Goal: Navigation & Orientation: Locate item on page

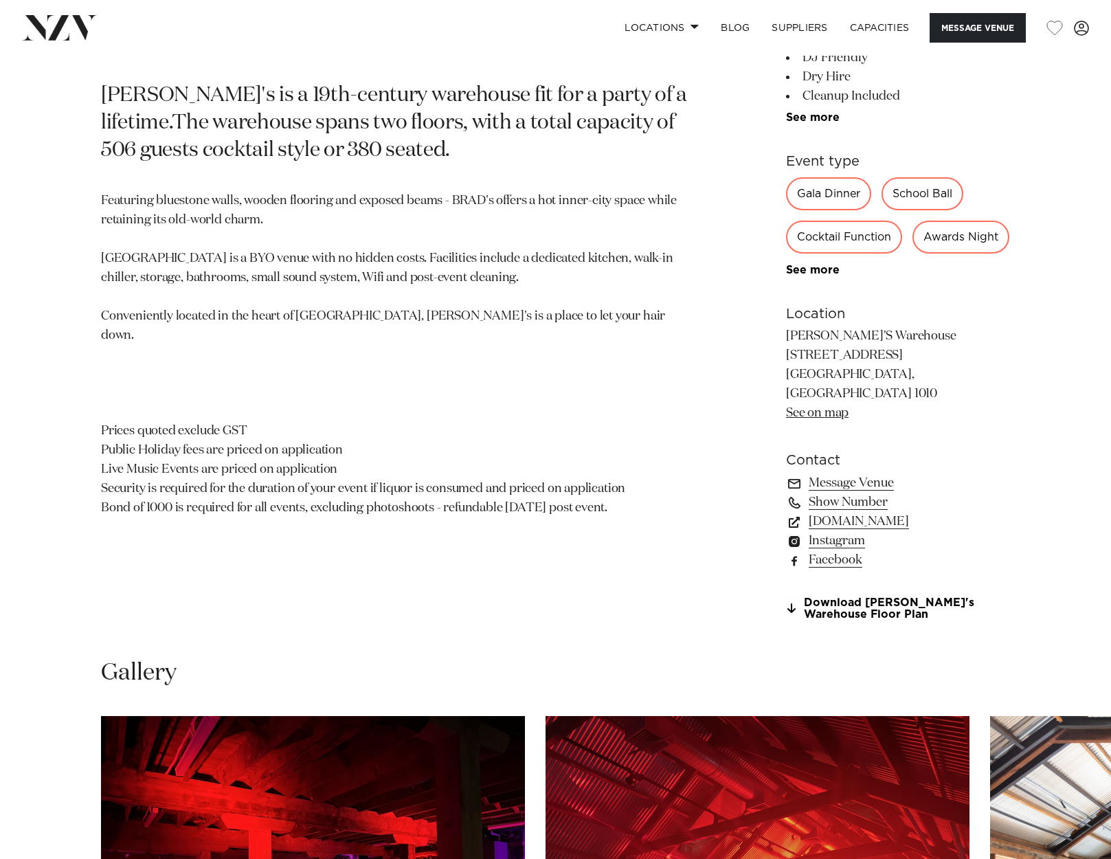
scroll to position [1163, 0]
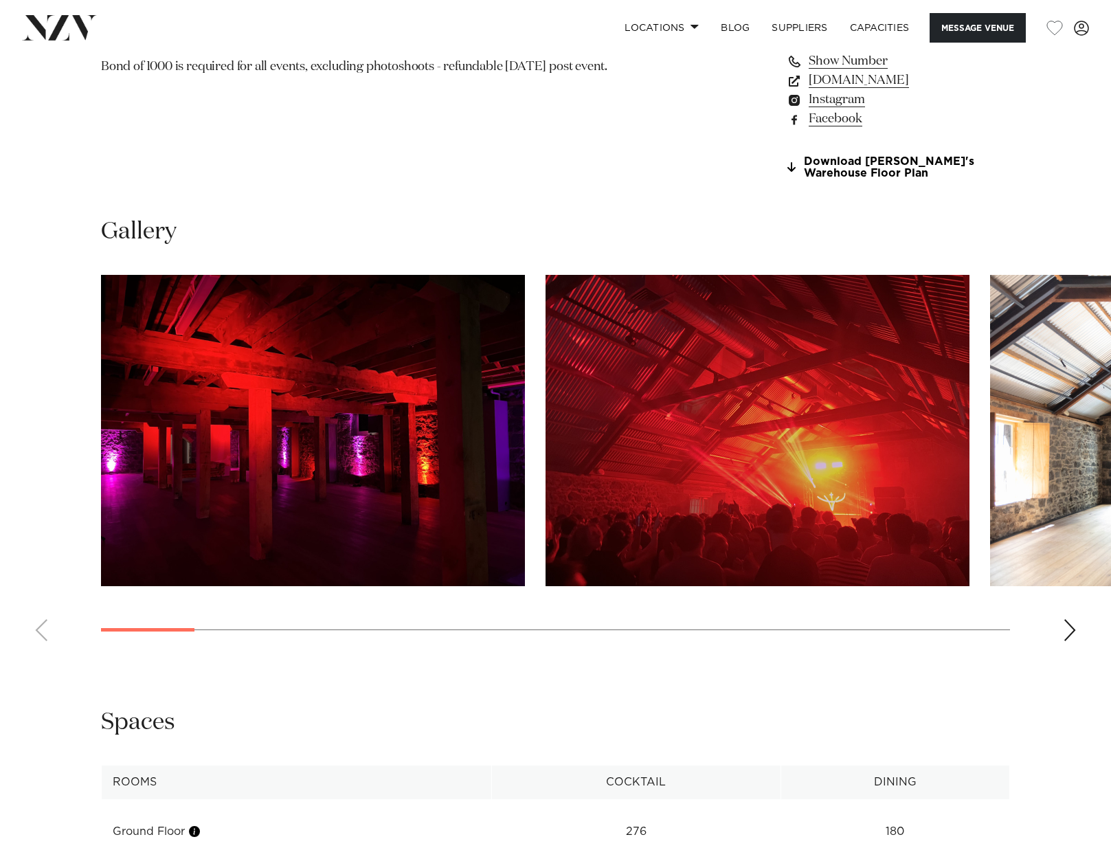
click at [1074, 652] on swiper-container at bounding box center [555, 463] width 1111 height 377
click at [1073, 641] on div "Next slide" at bounding box center [1070, 630] width 14 height 22
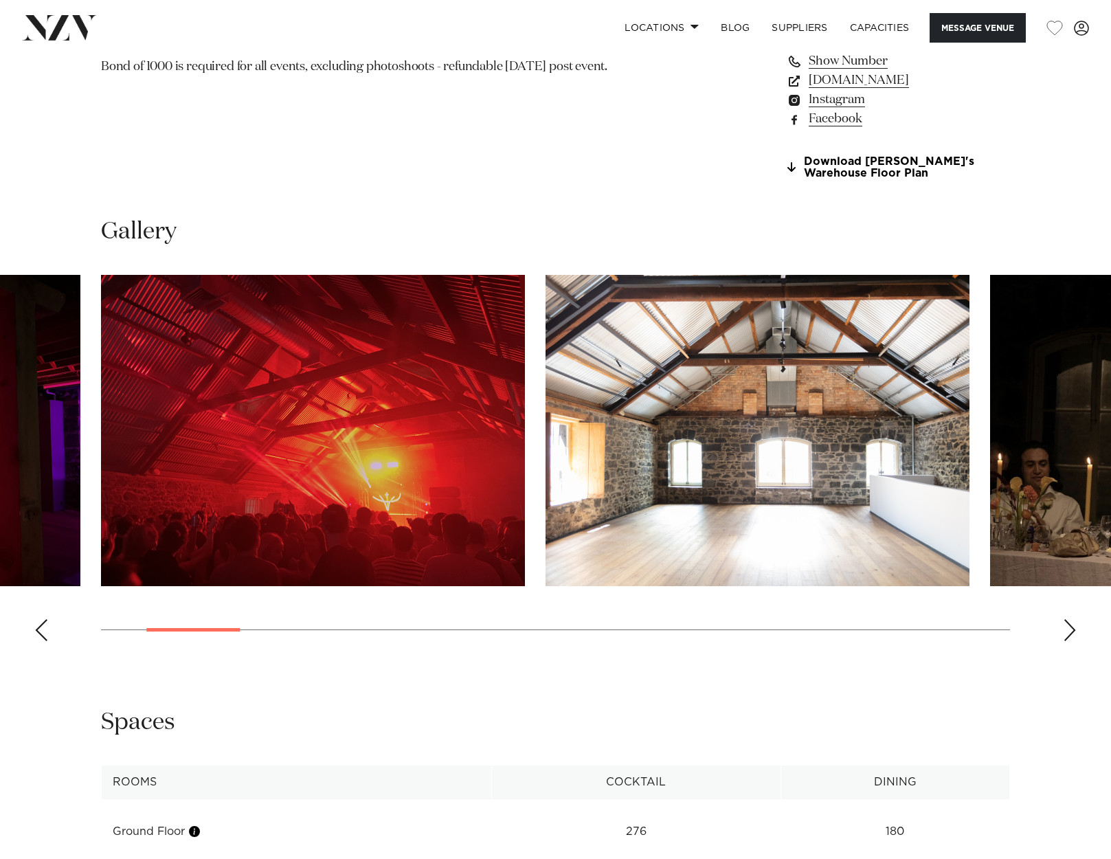
click at [1073, 641] on div "Next slide" at bounding box center [1070, 630] width 14 height 22
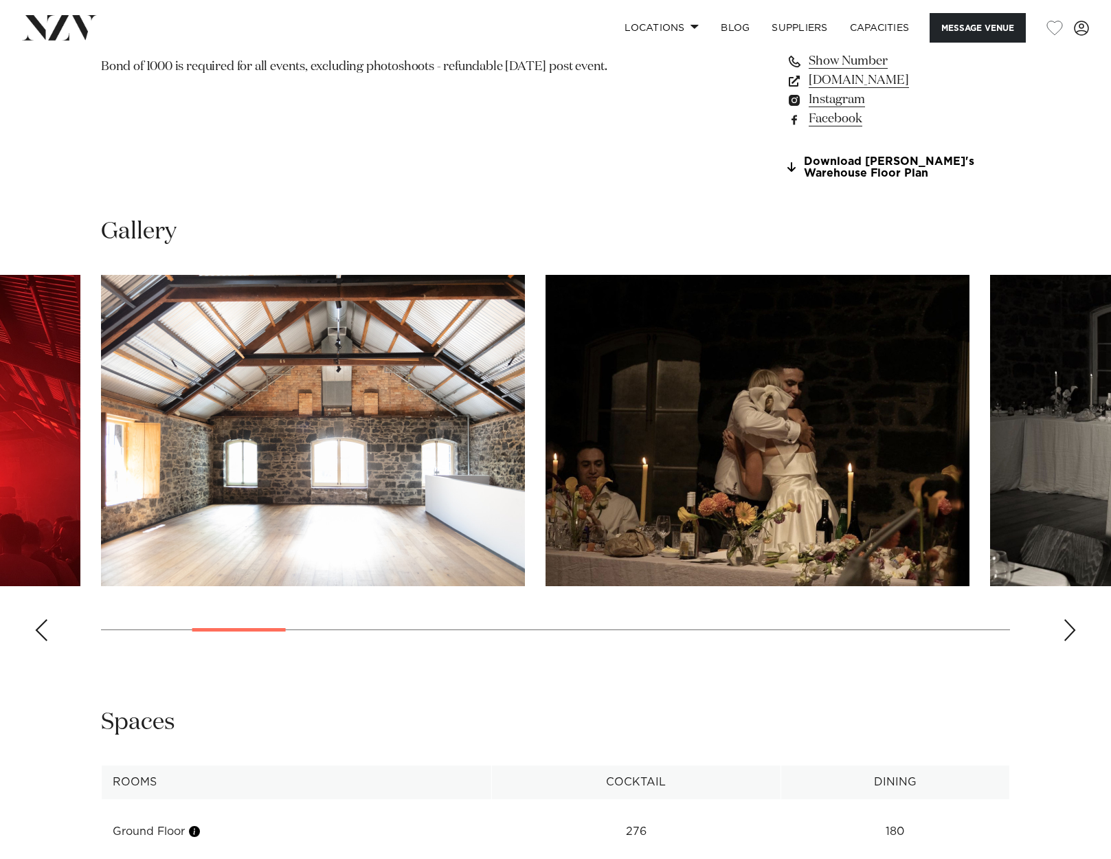
click at [1073, 641] on div "Next slide" at bounding box center [1070, 630] width 14 height 22
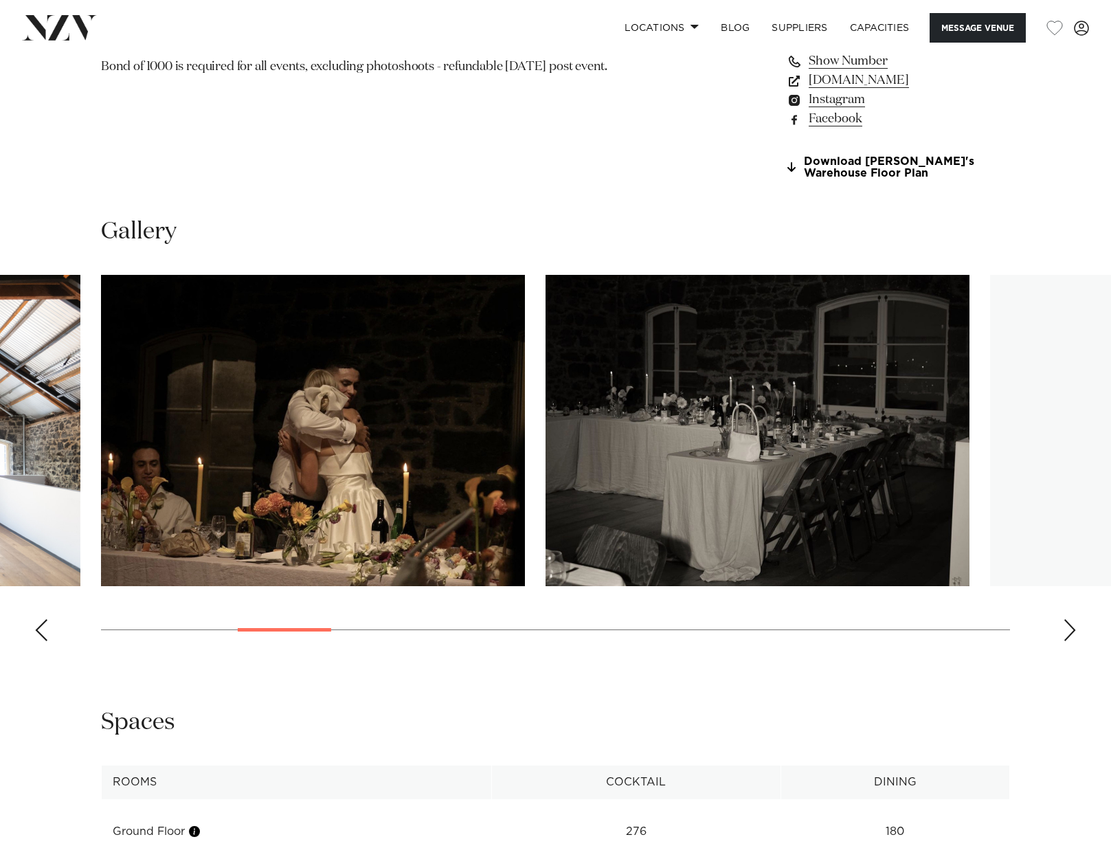
click at [1073, 641] on div "Next slide" at bounding box center [1070, 630] width 14 height 22
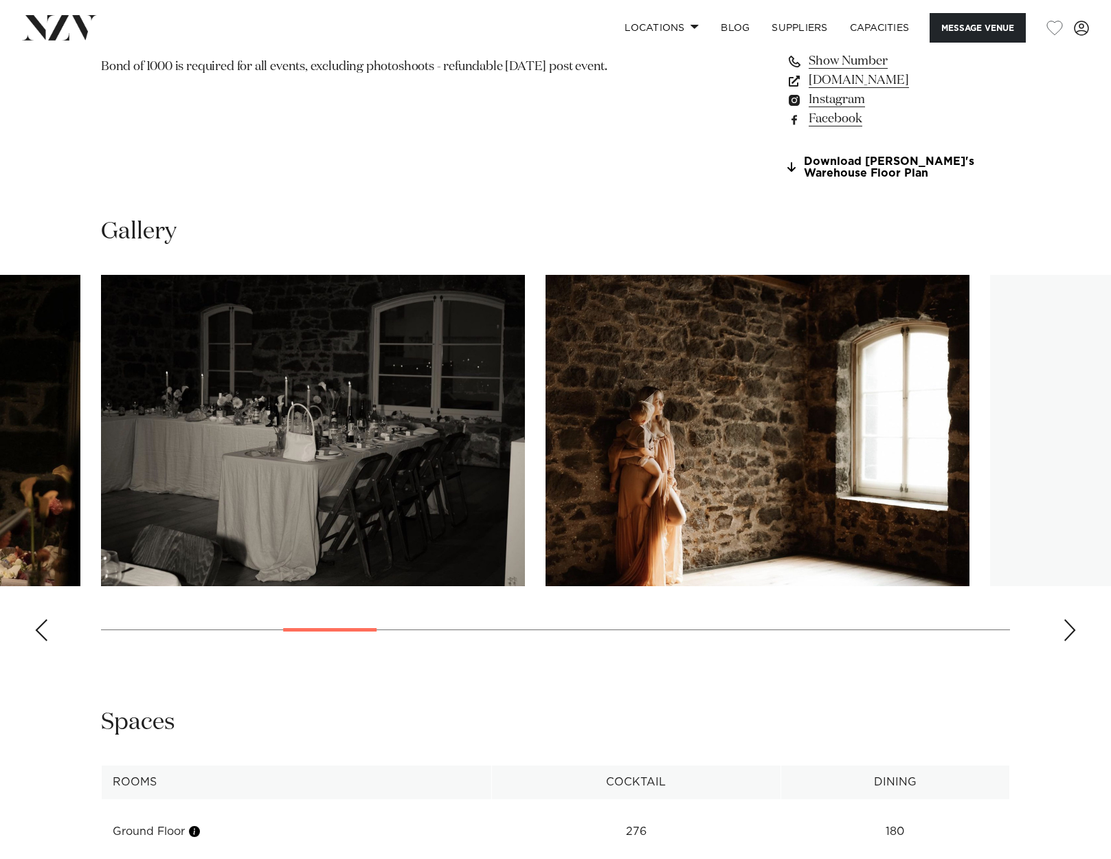
click at [1073, 641] on div "Next slide" at bounding box center [1070, 630] width 14 height 22
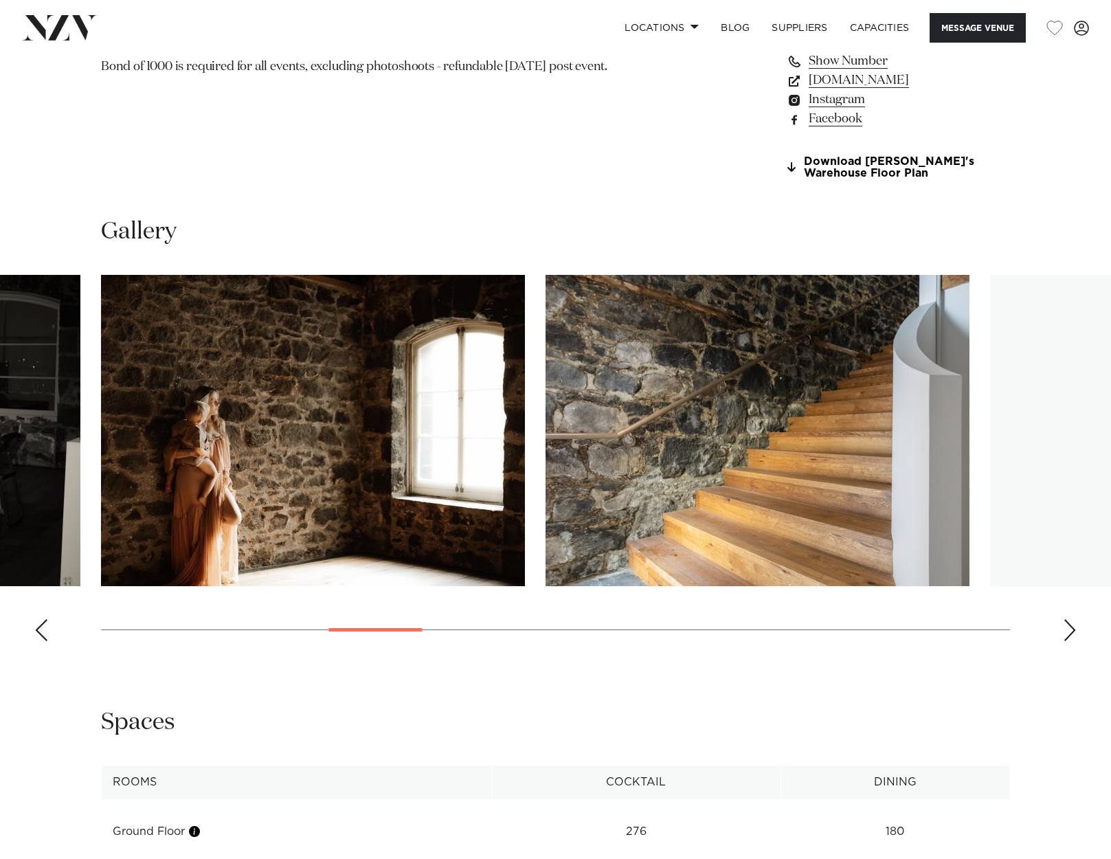
click at [1073, 641] on div "Next slide" at bounding box center [1070, 630] width 14 height 22
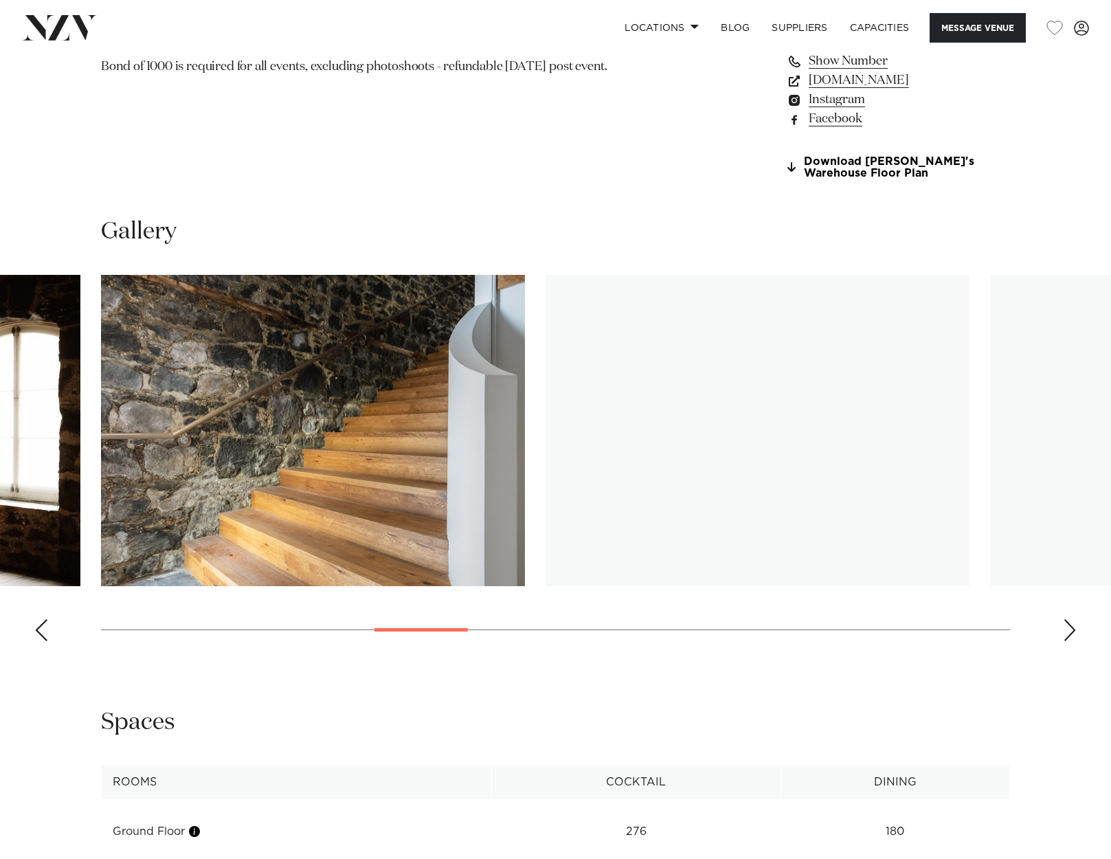
click at [1073, 641] on div "Next slide" at bounding box center [1070, 630] width 14 height 22
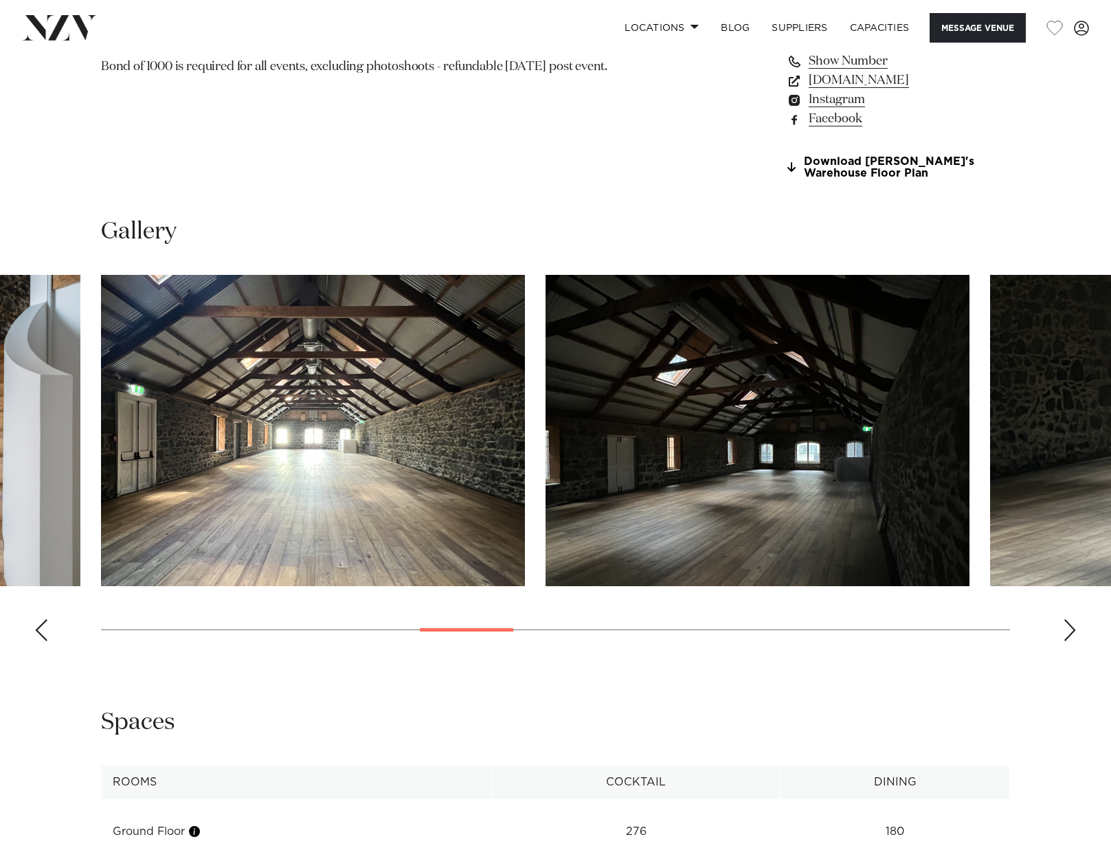
click at [1073, 641] on div "Next slide" at bounding box center [1070, 630] width 14 height 22
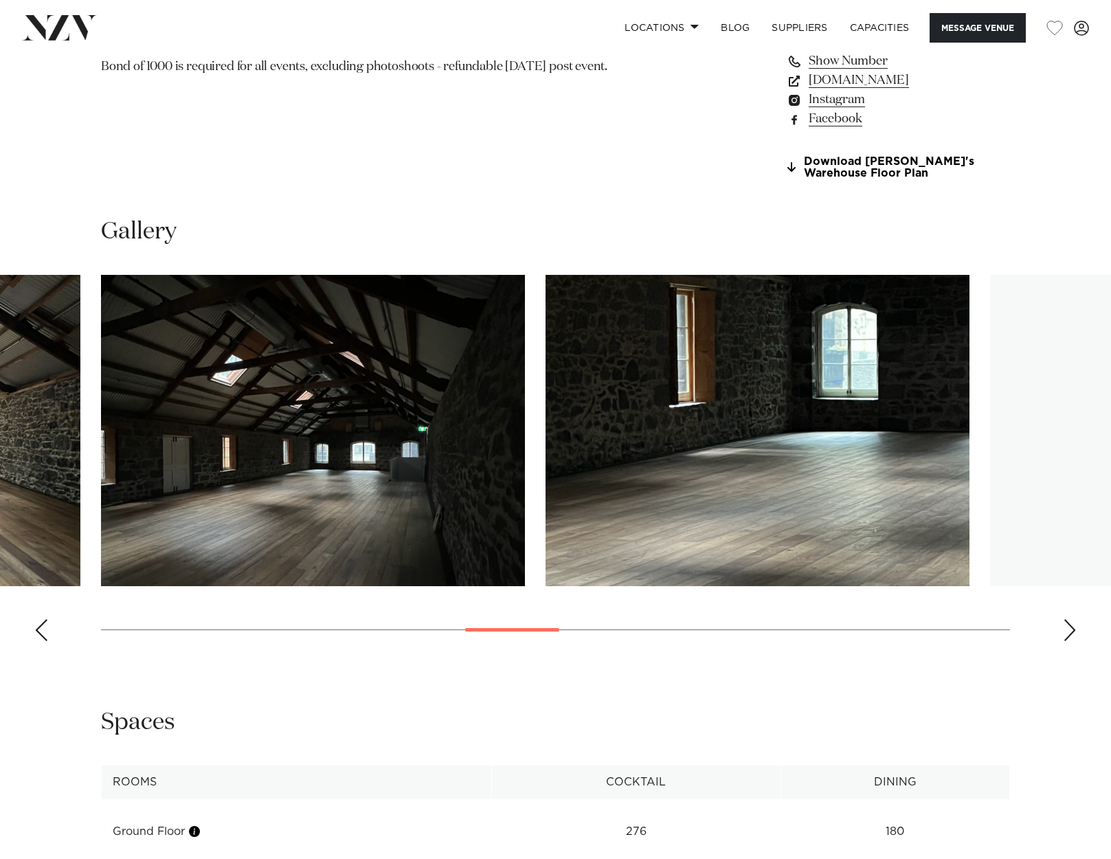
click at [1073, 641] on div "Next slide" at bounding box center [1070, 630] width 14 height 22
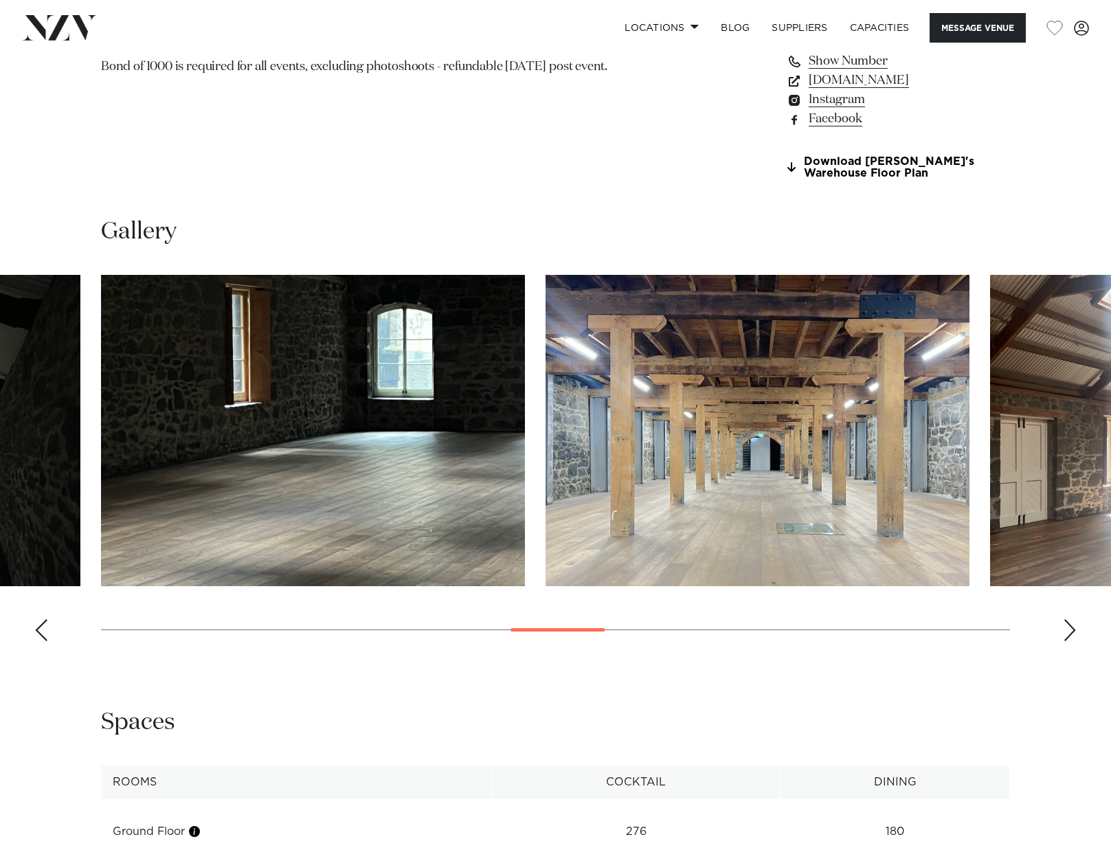
click at [1073, 641] on div "Next slide" at bounding box center [1070, 630] width 14 height 22
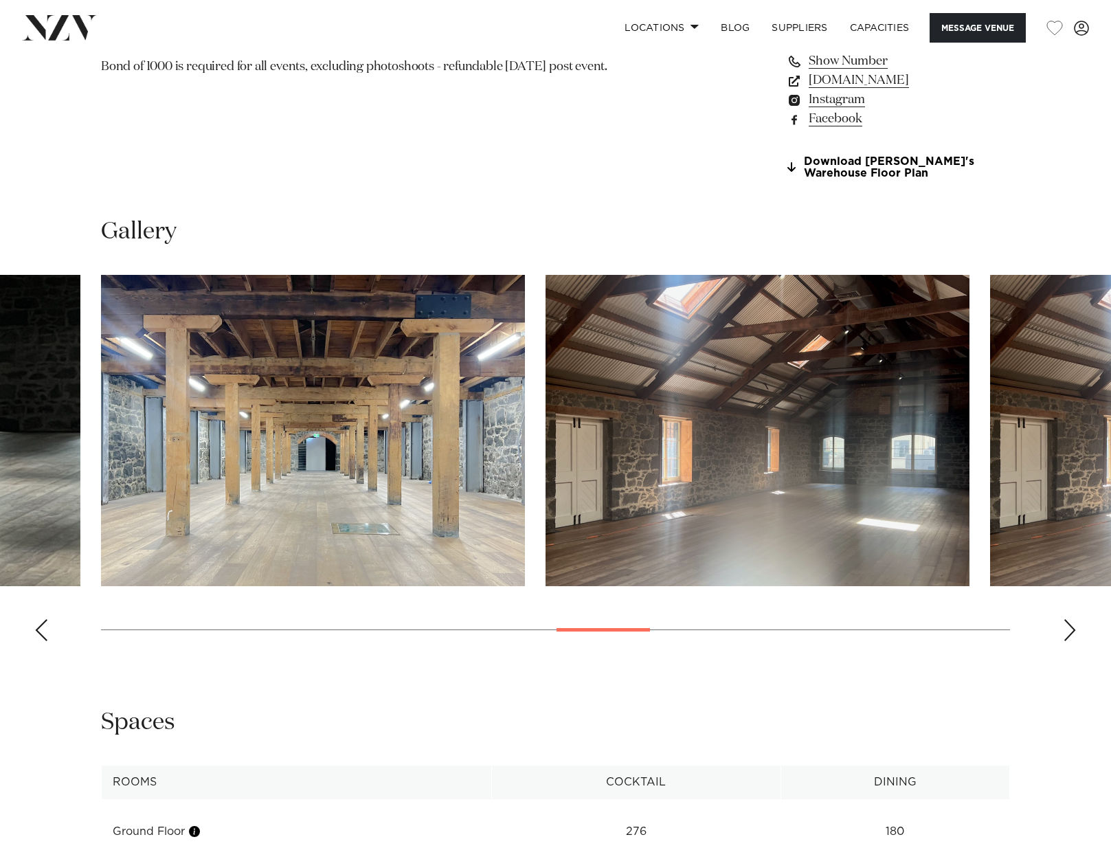
click at [1073, 641] on div "Next slide" at bounding box center [1070, 630] width 14 height 22
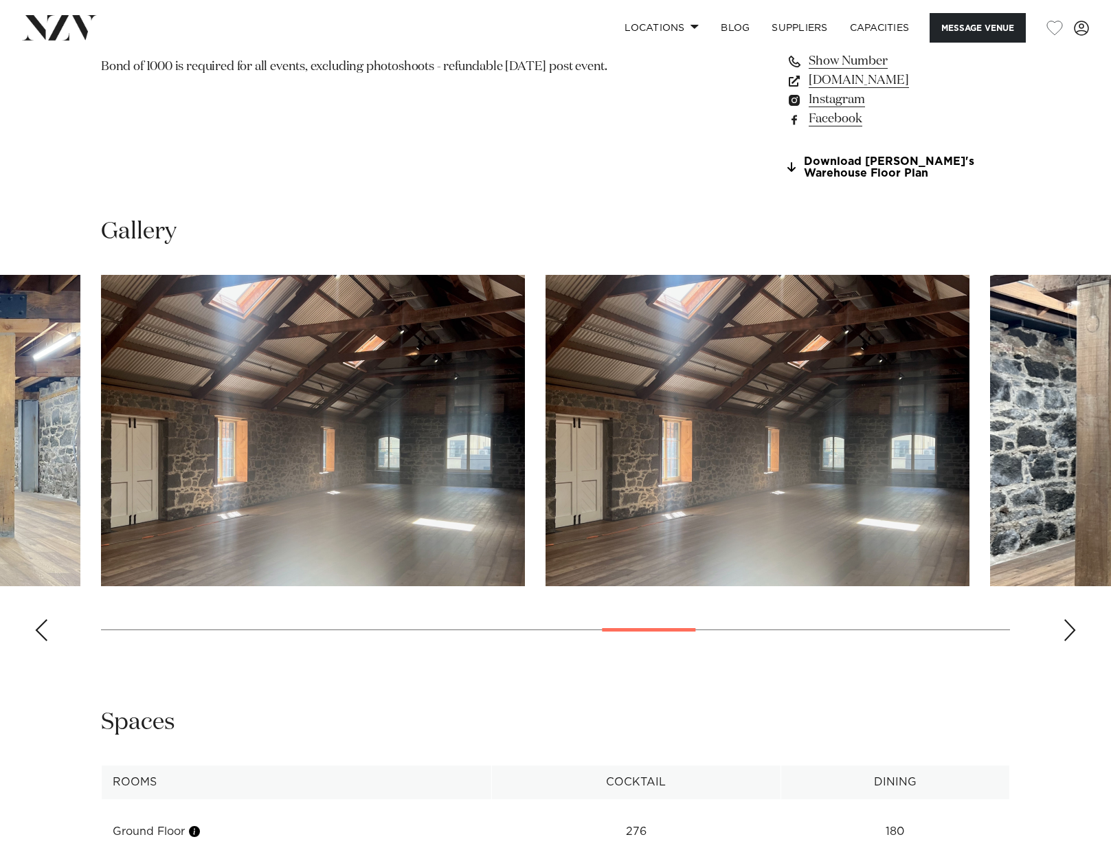
click at [1073, 641] on div "Next slide" at bounding box center [1070, 630] width 14 height 22
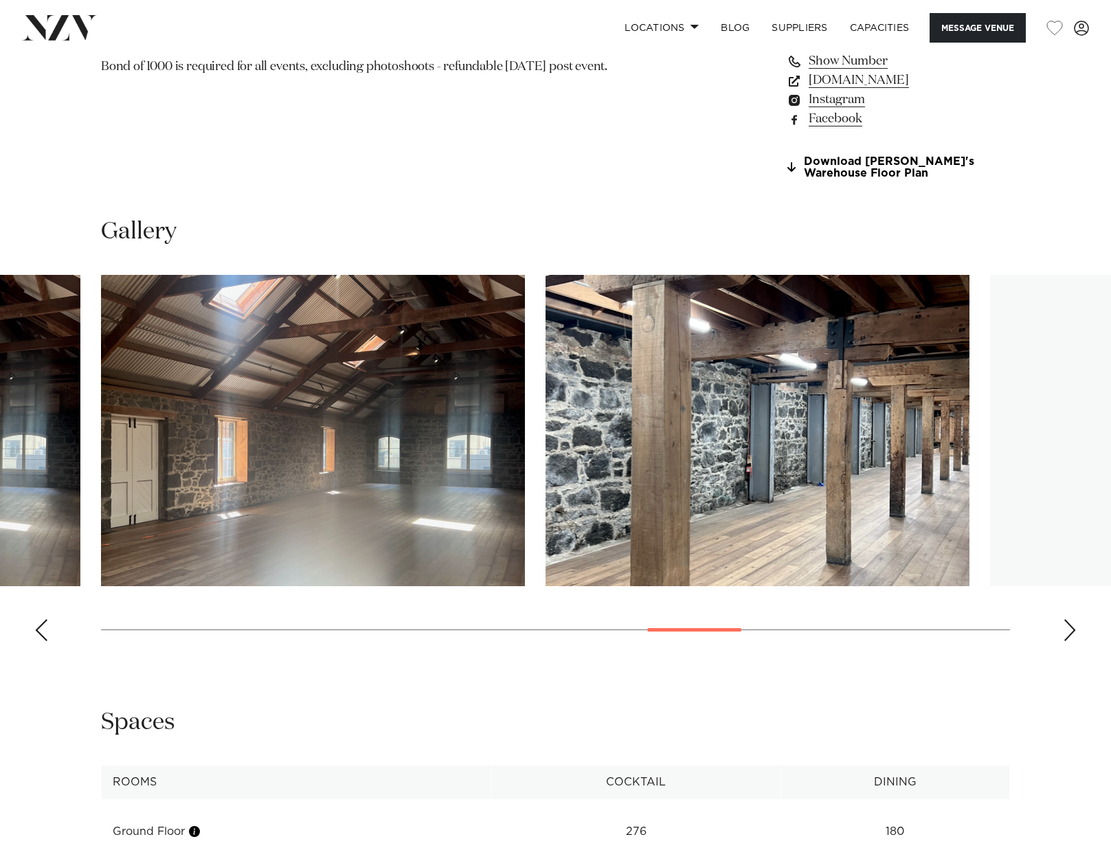
click at [1073, 641] on div "Next slide" at bounding box center [1070, 630] width 14 height 22
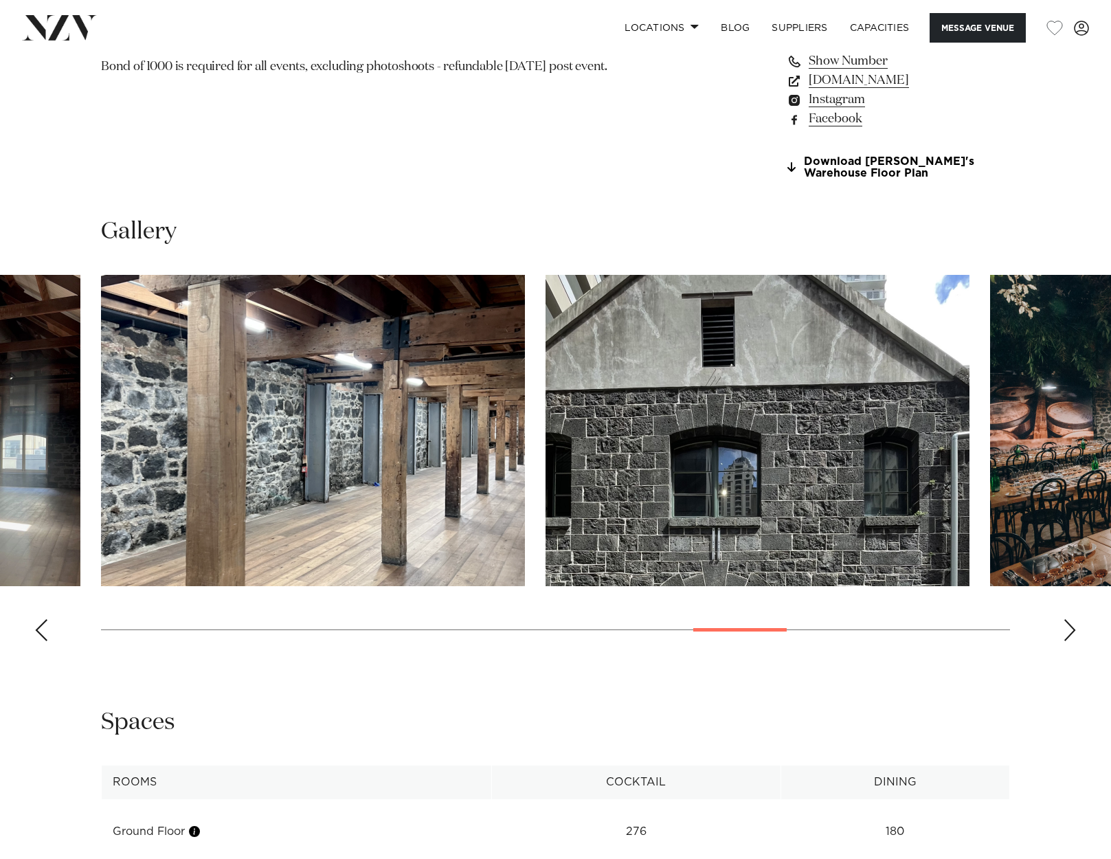
click at [1073, 641] on div "Next slide" at bounding box center [1070, 630] width 14 height 22
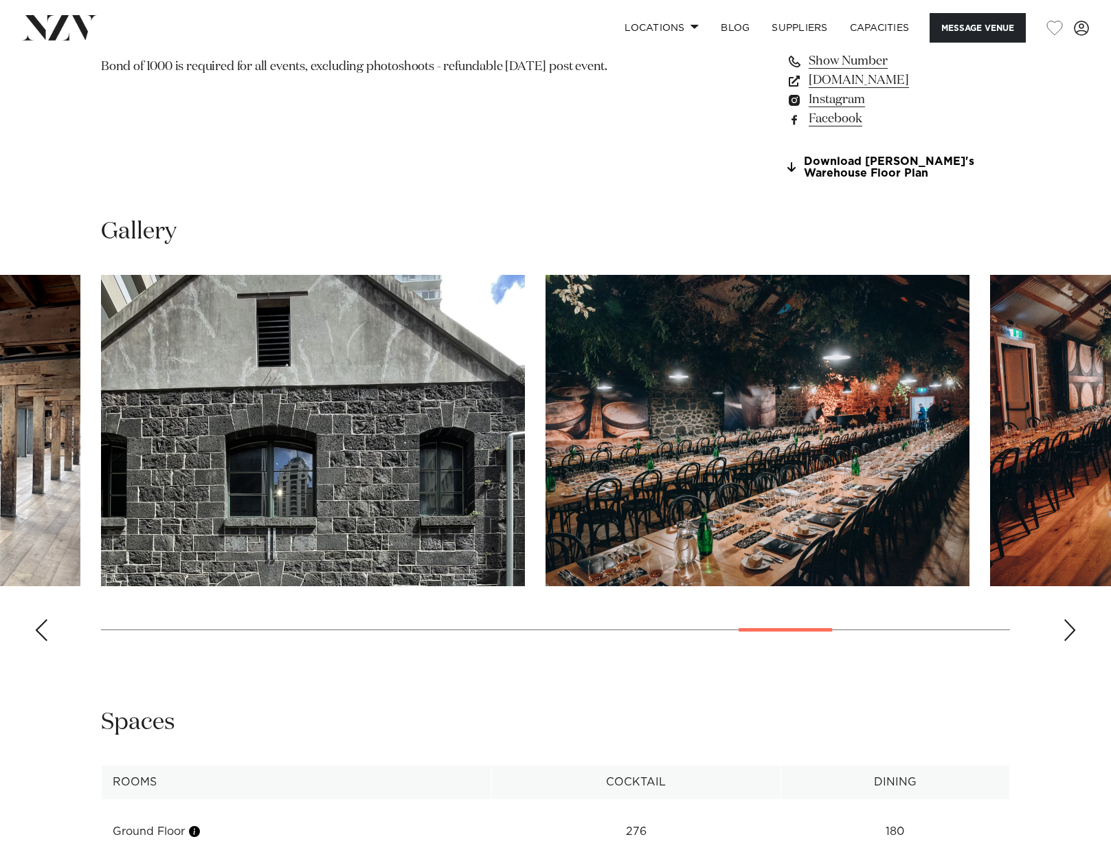
click at [1073, 641] on div "Next slide" at bounding box center [1070, 630] width 14 height 22
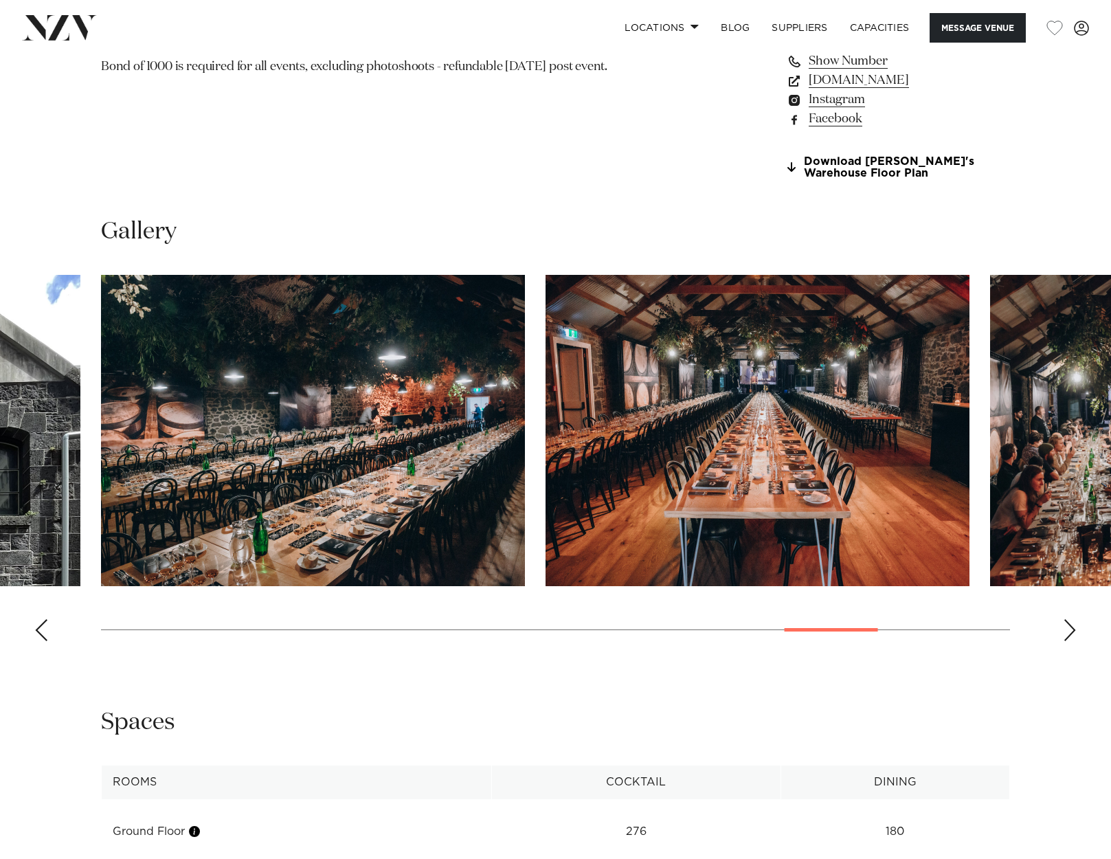
click at [1073, 641] on div "Next slide" at bounding box center [1070, 630] width 14 height 22
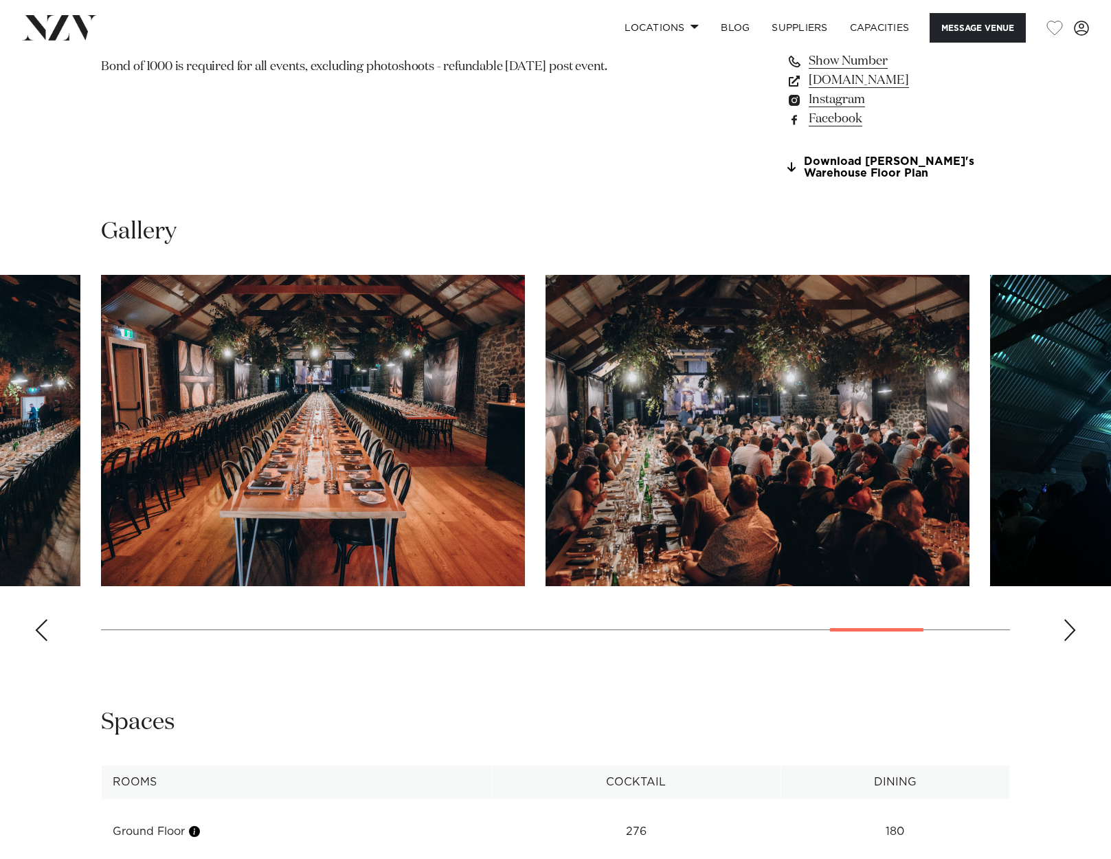
click at [1073, 641] on div "Next slide" at bounding box center [1070, 630] width 14 height 22
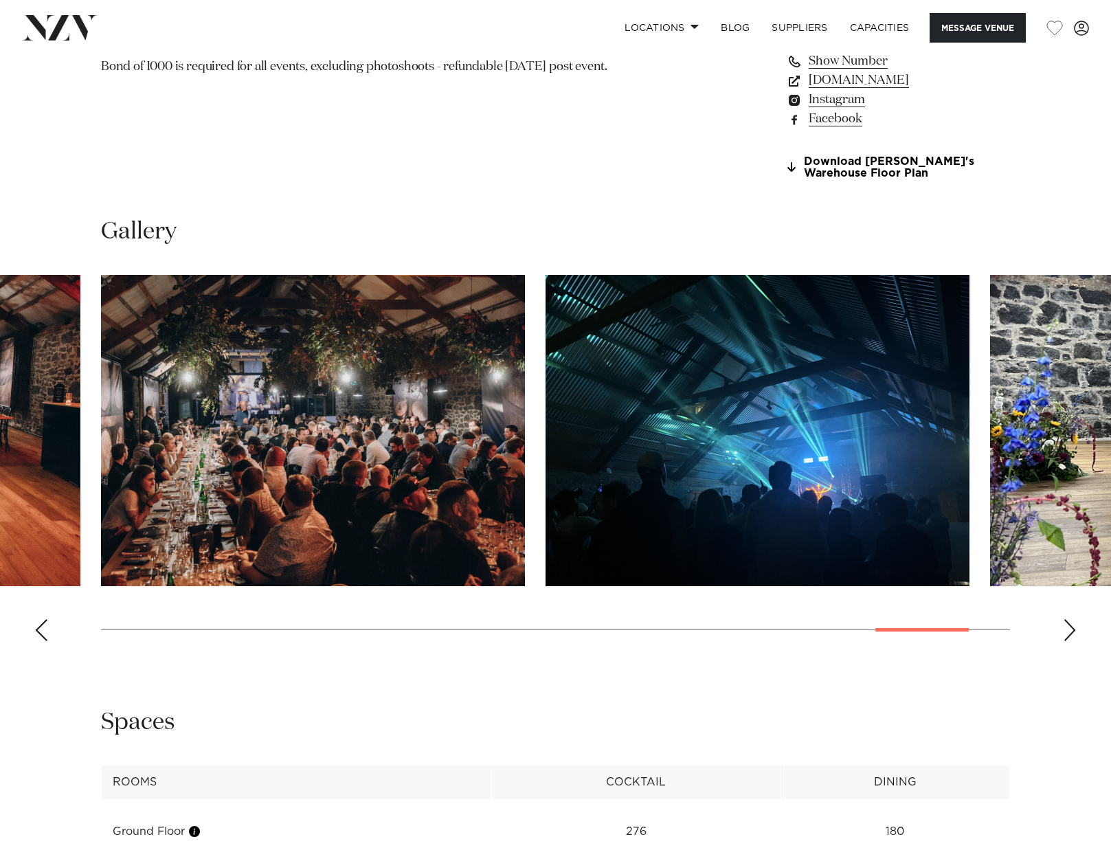
click at [1073, 641] on div "Next slide" at bounding box center [1070, 630] width 14 height 22
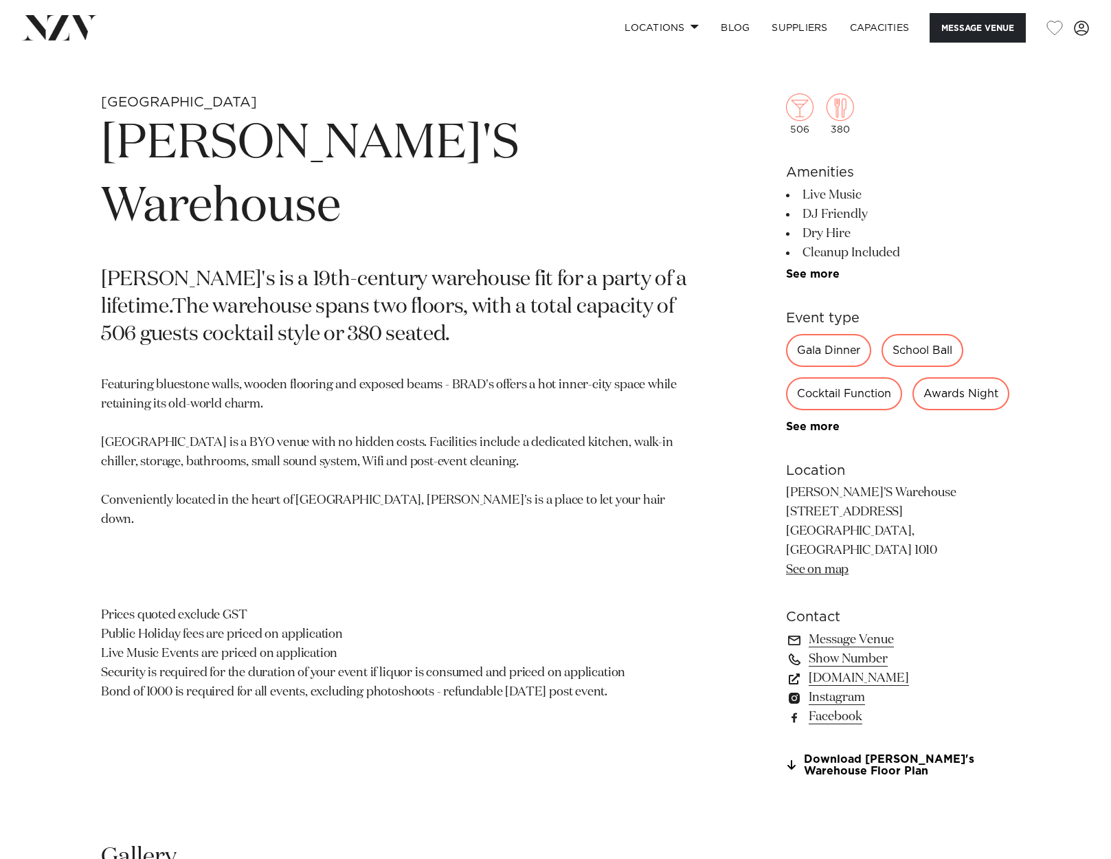
scroll to position [550, 0]
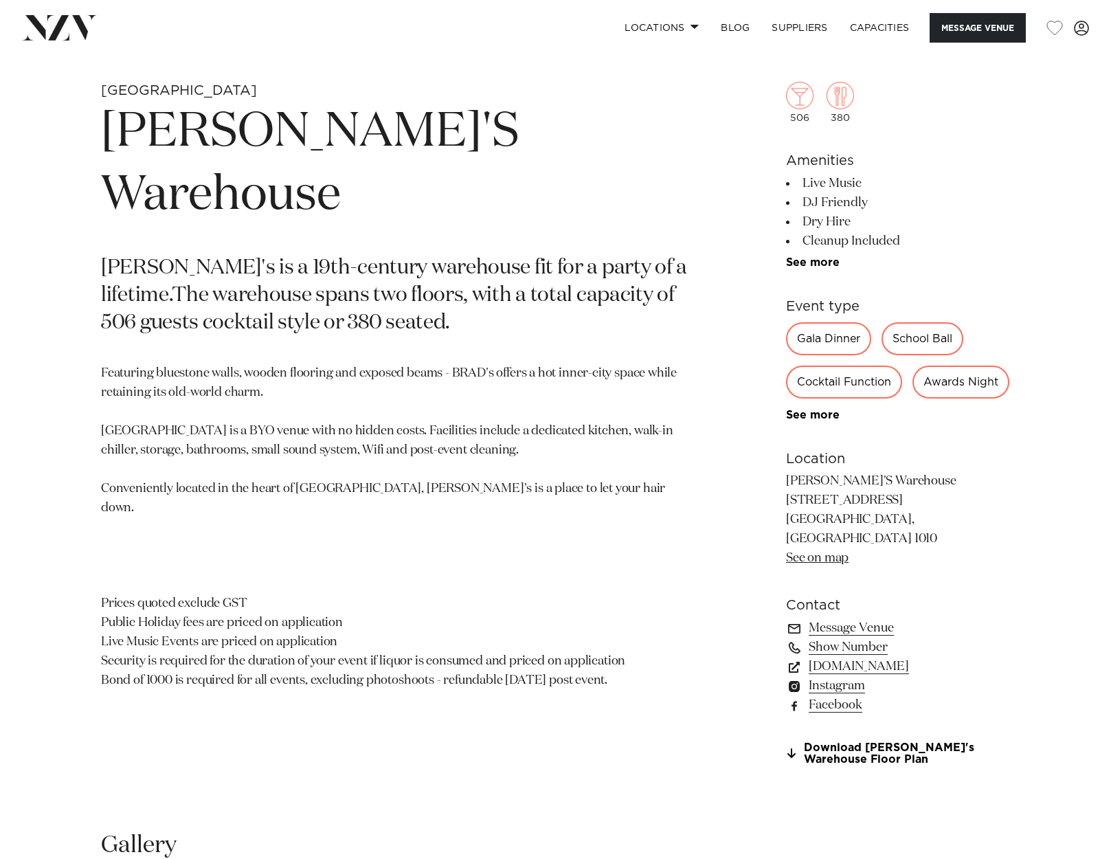
click at [802, 564] on link "See on map" at bounding box center [817, 558] width 63 height 12
